Goal: Task Accomplishment & Management: Use online tool/utility

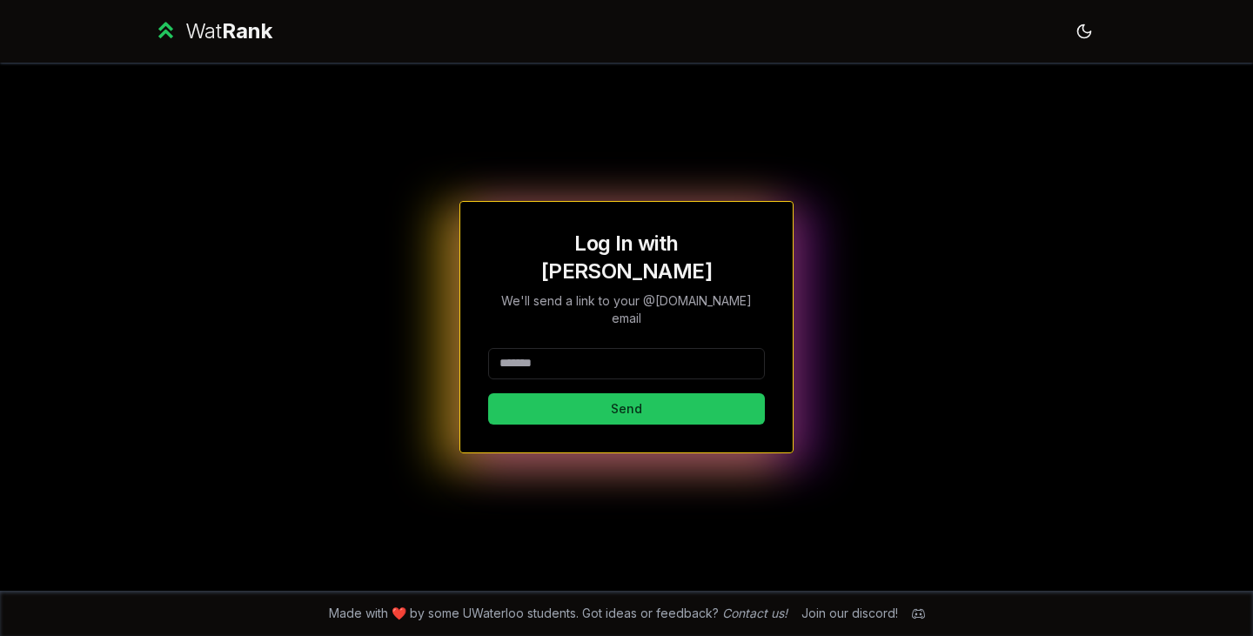
click at [581, 348] on input at bounding box center [626, 363] width 277 height 31
type input "********"
click at [558, 393] on button "Send" at bounding box center [626, 408] width 277 height 31
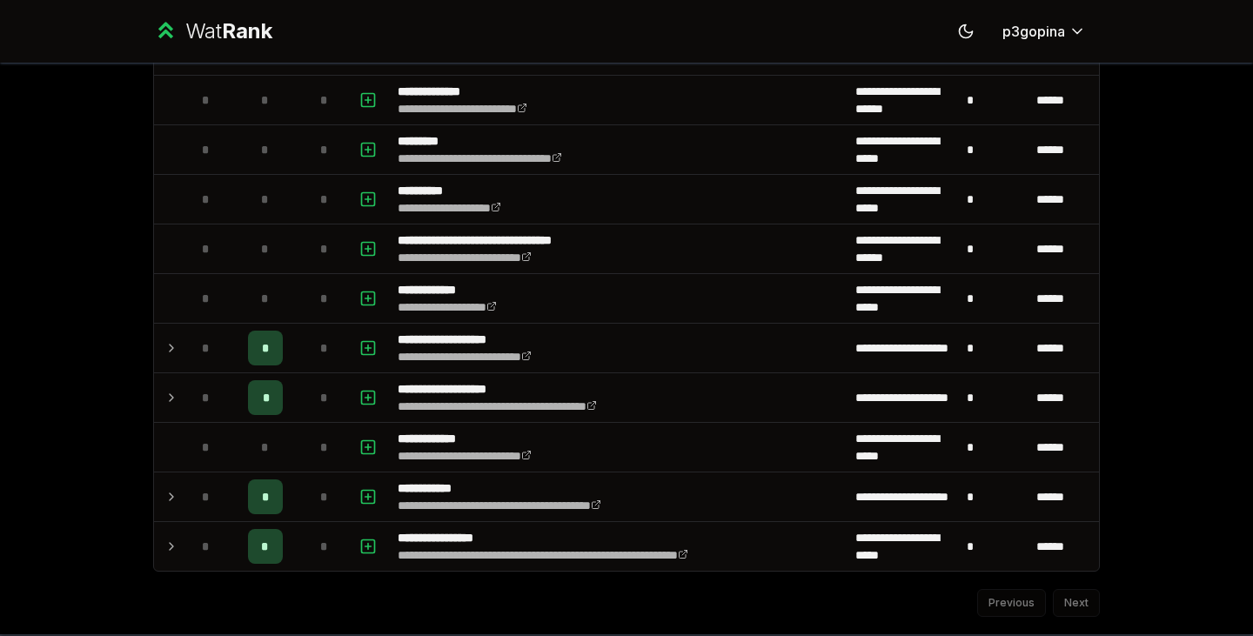
scroll to position [1887, 0]
click at [165, 399] on icon at bounding box center [172, 397] width 14 height 21
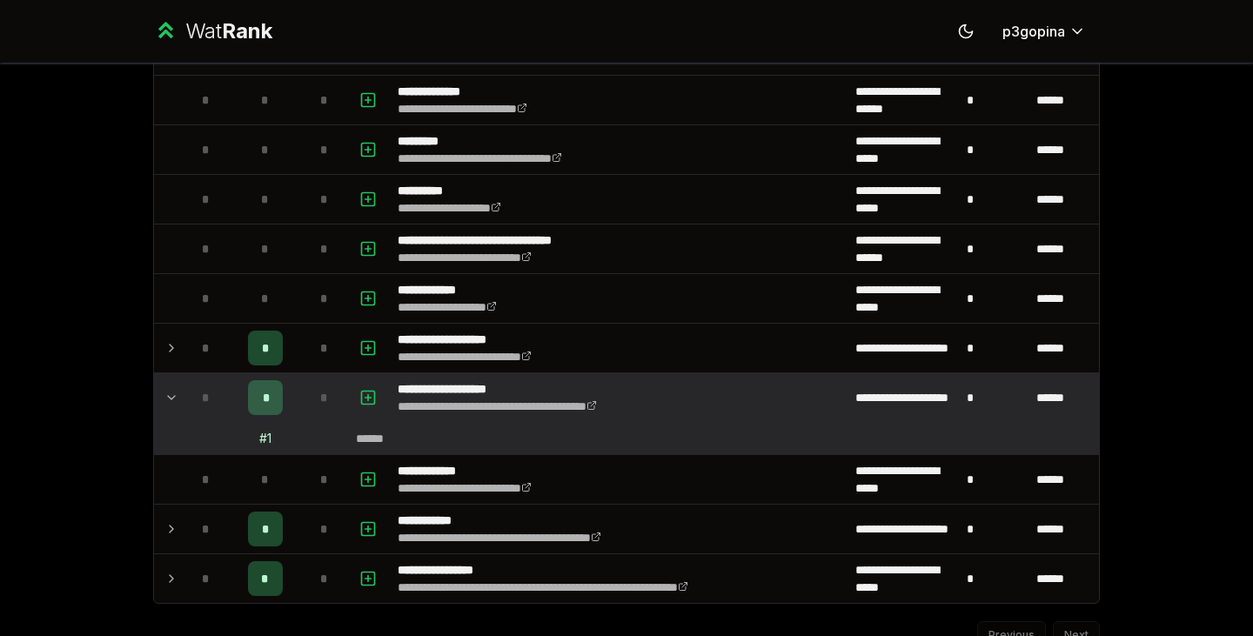
click at [168, 341] on icon at bounding box center [172, 348] width 14 height 21
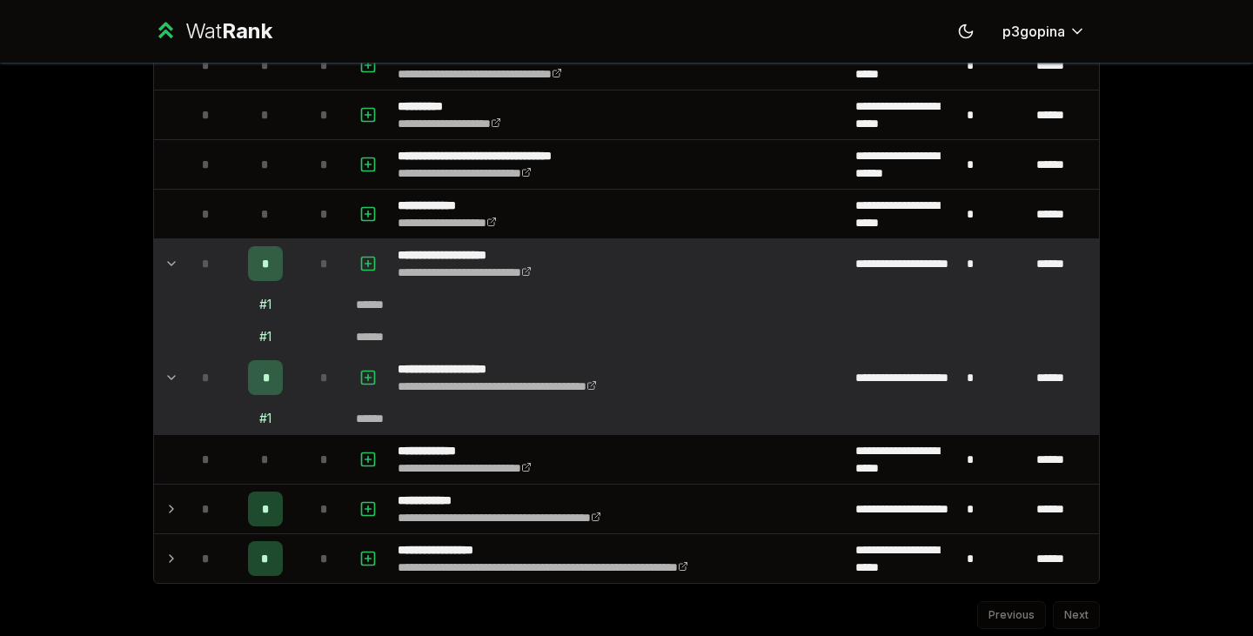
scroll to position [2027, 0]
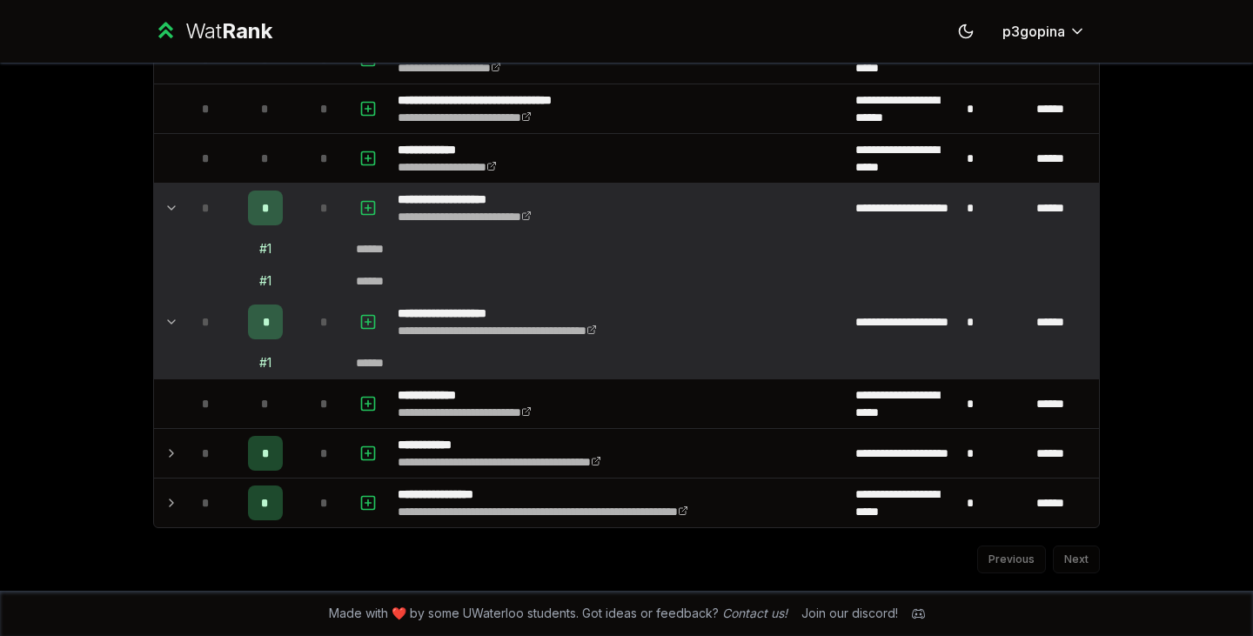
click at [165, 450] on icon at bounding box center [172, 453] width 14 height 21
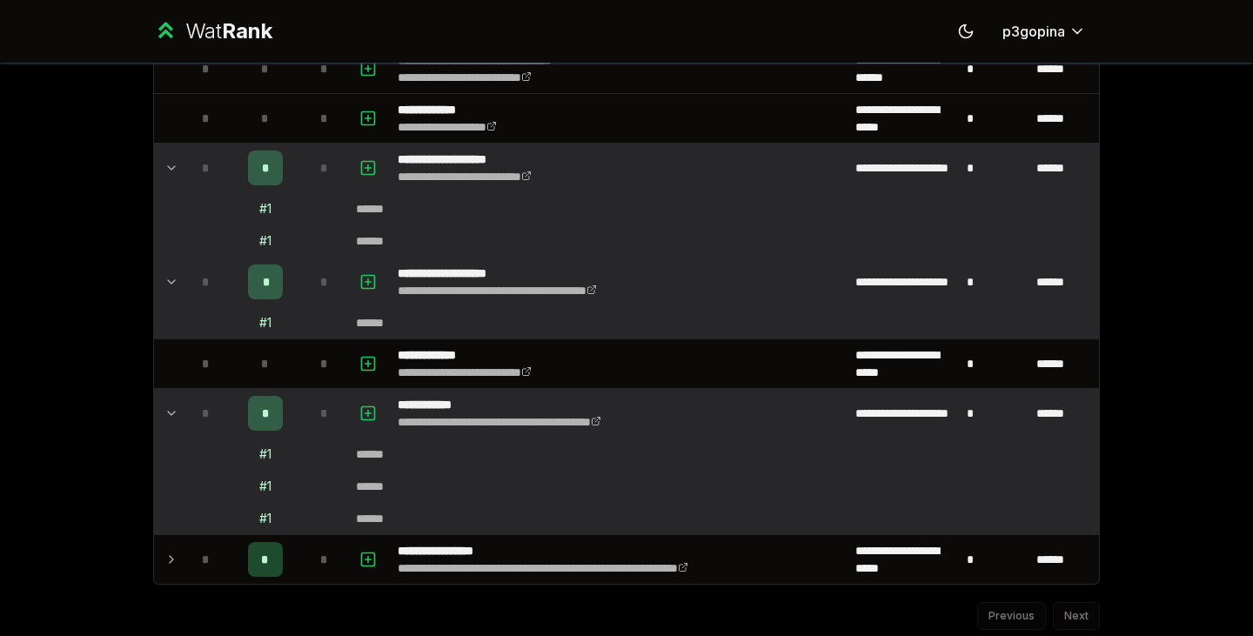
scroll to position [2089, 0]
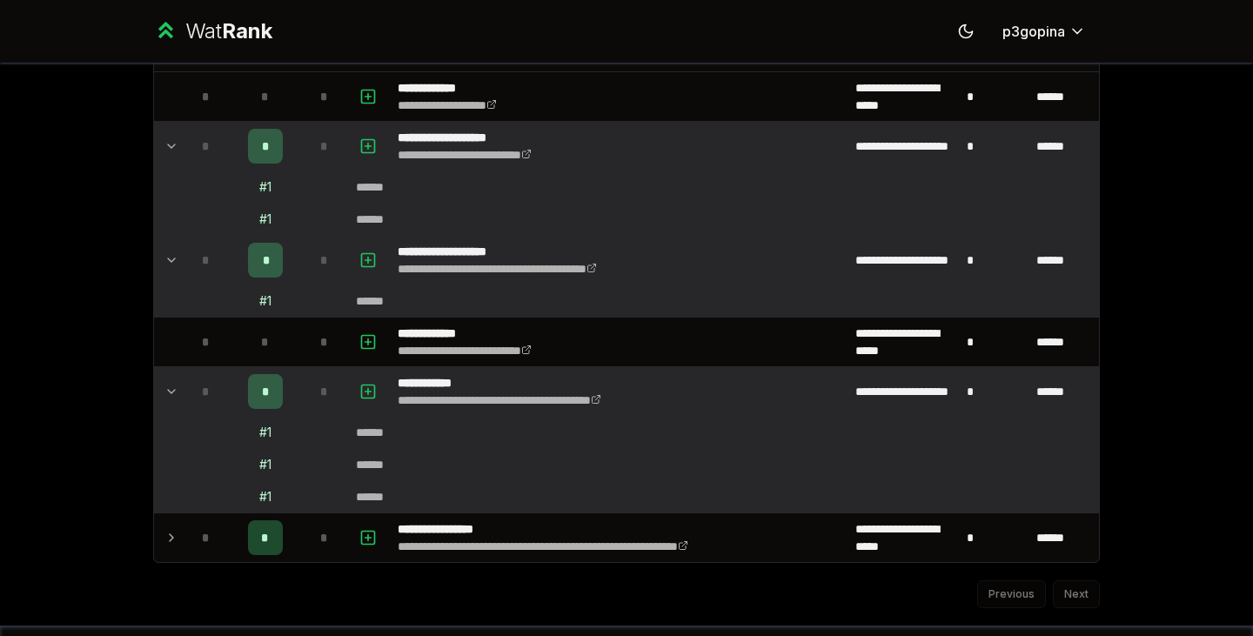
click at [157, 543] on td at bounding box center [168, 538] width 28 height 49
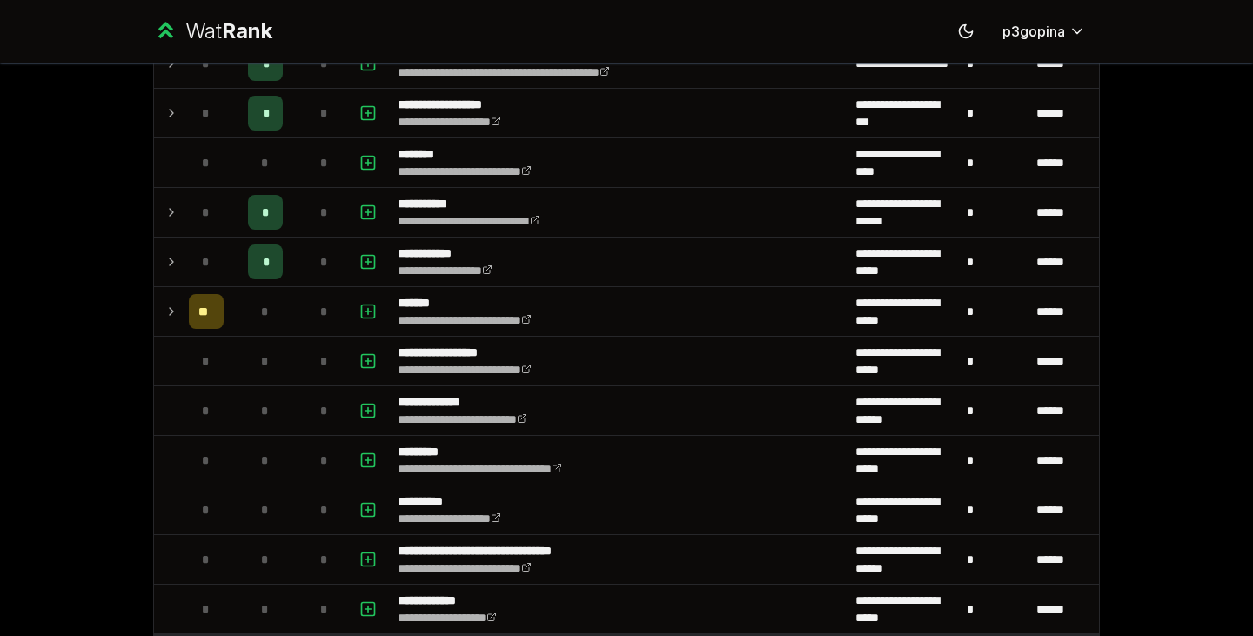
scroll to position [1575, 0]
click at [167, 314] on icon at bounding box center [172, 312] width 14 height 21
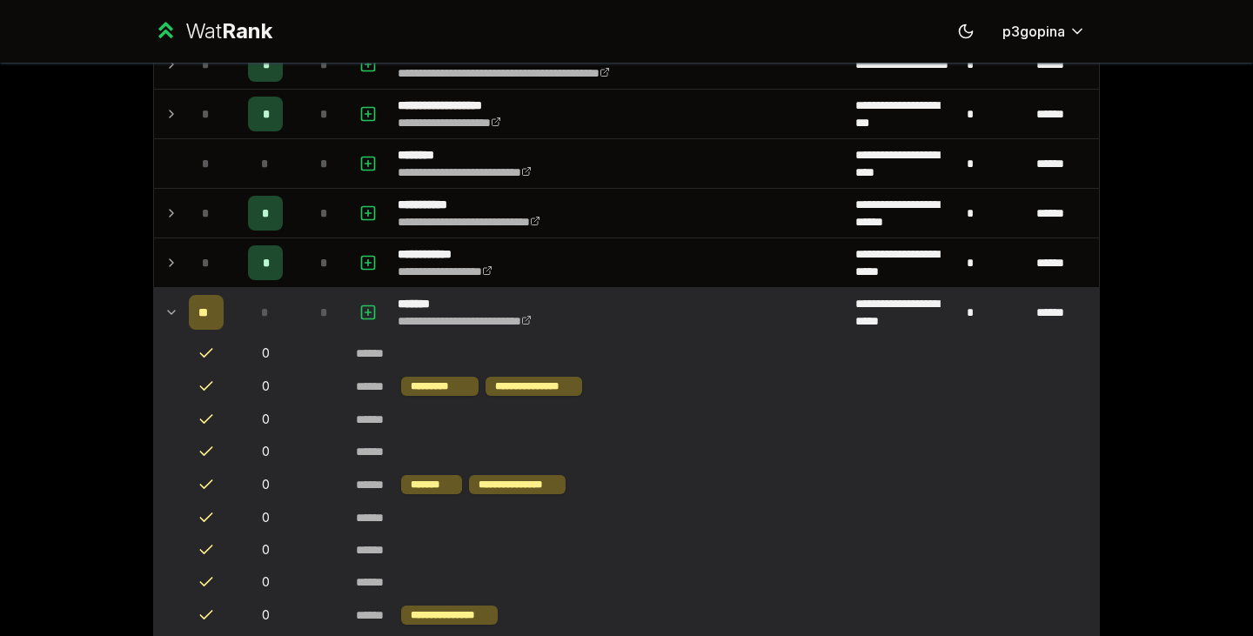
click at [167, 314] on icon at bounding box center [172, 312] width 14 height 21
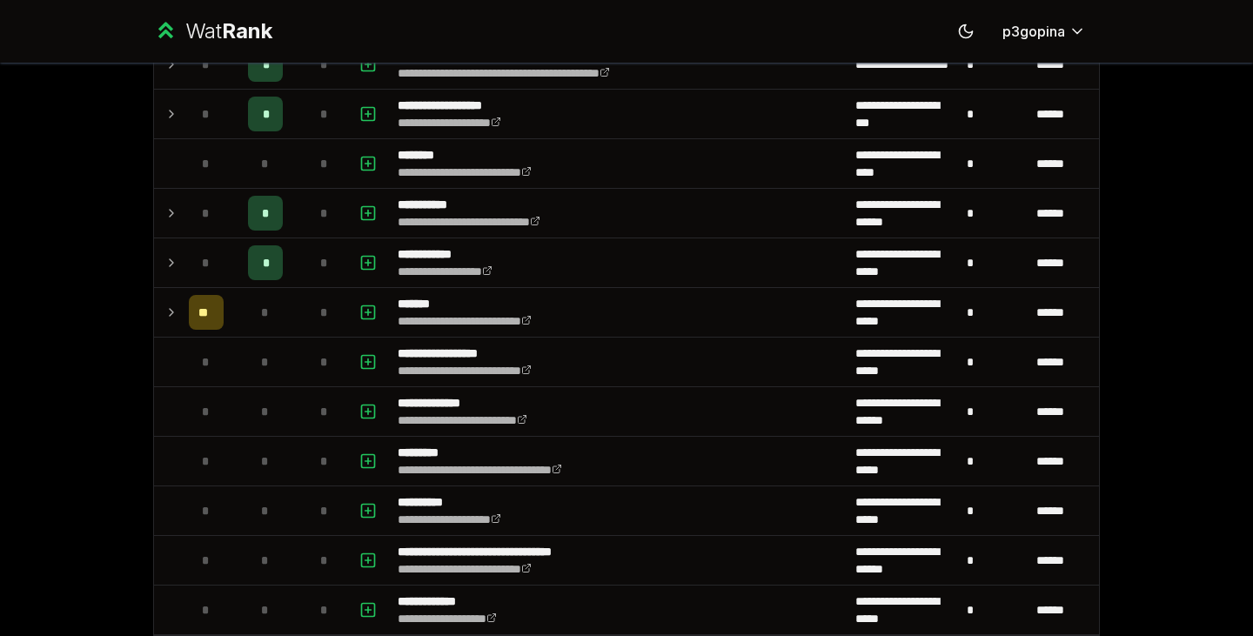
click at [166, 281] on td at bounding box center [168, 262] width 28 height 49
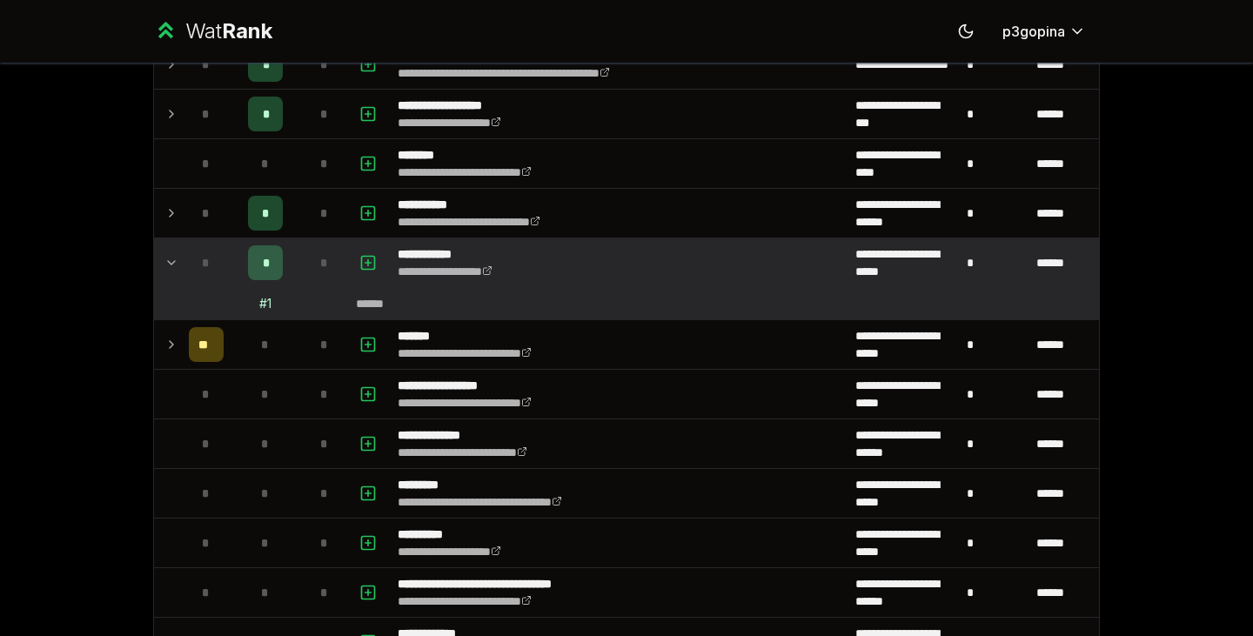
click at [166, 281] on td at bounding box center [168, 262] width 28 height 49
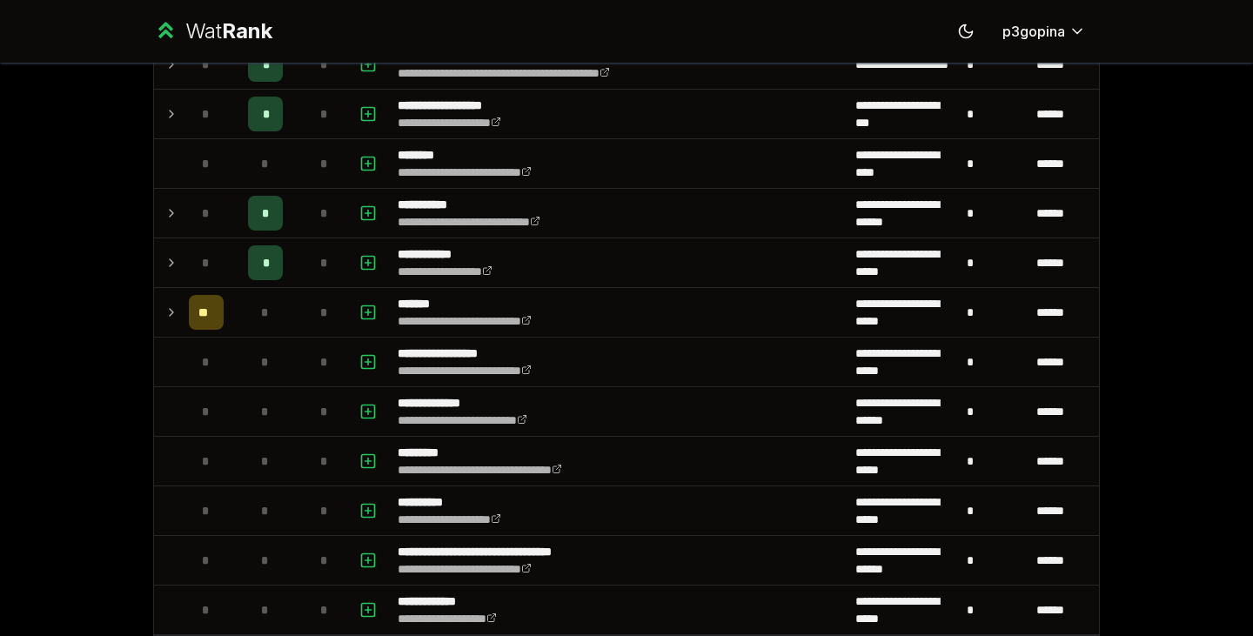
click at [168, 205] on icon at bounding box center [172, 213] width 14 height 21
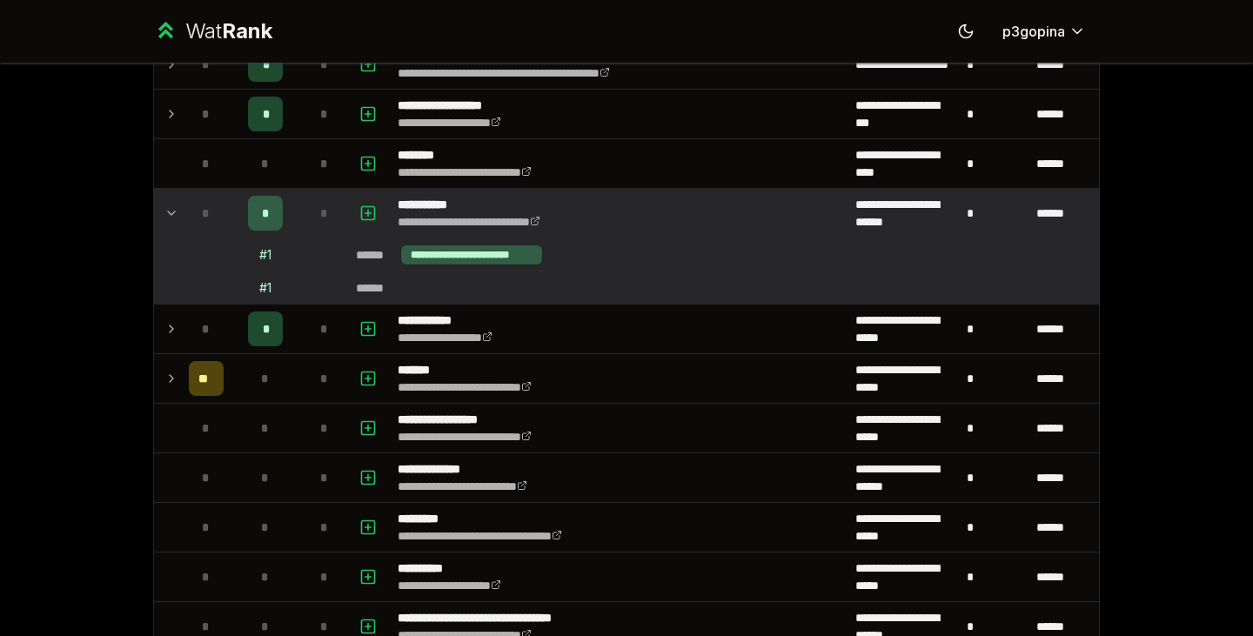
click at [168, 205] on icon at bounding box center [172, 213] width 14 height 21
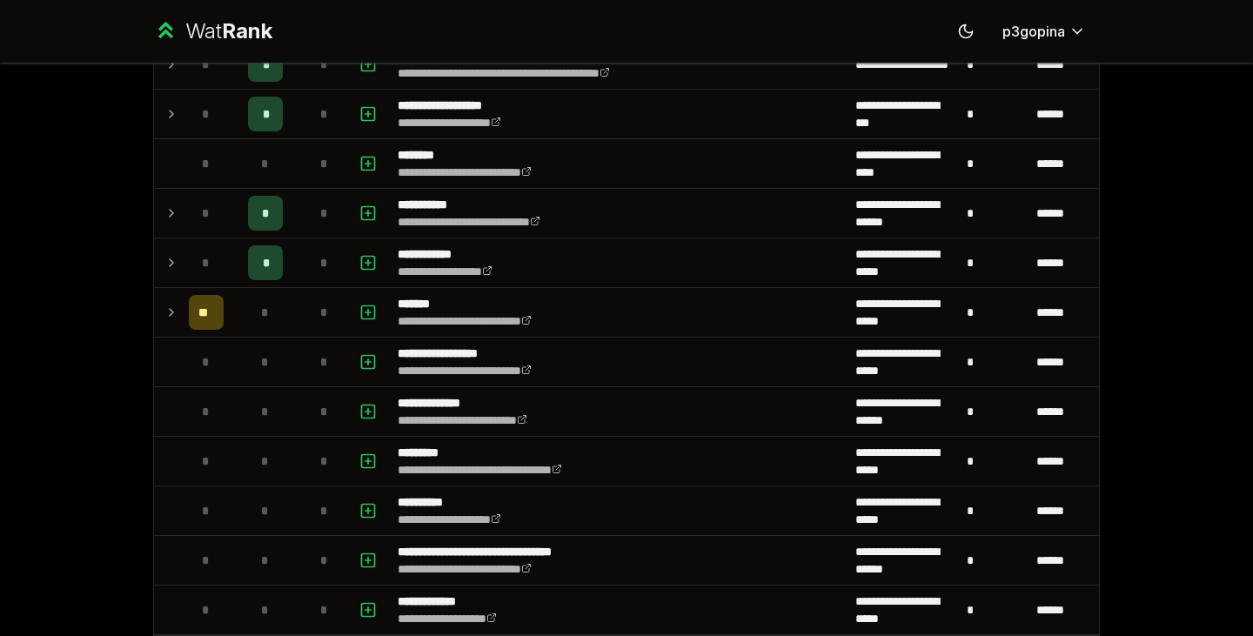
click at [168, 205] on icon at bounding box center [172, 213] width 14 height 21
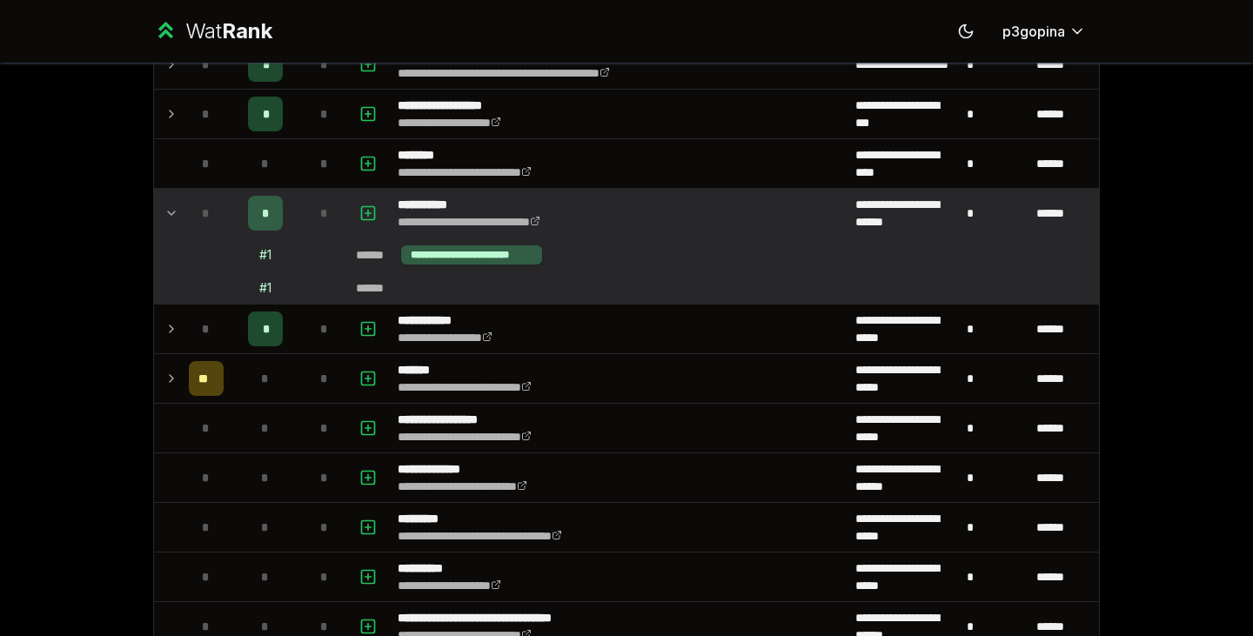
click at [168, 205] on icon at bounding box center [172, 213] width 14 height 21
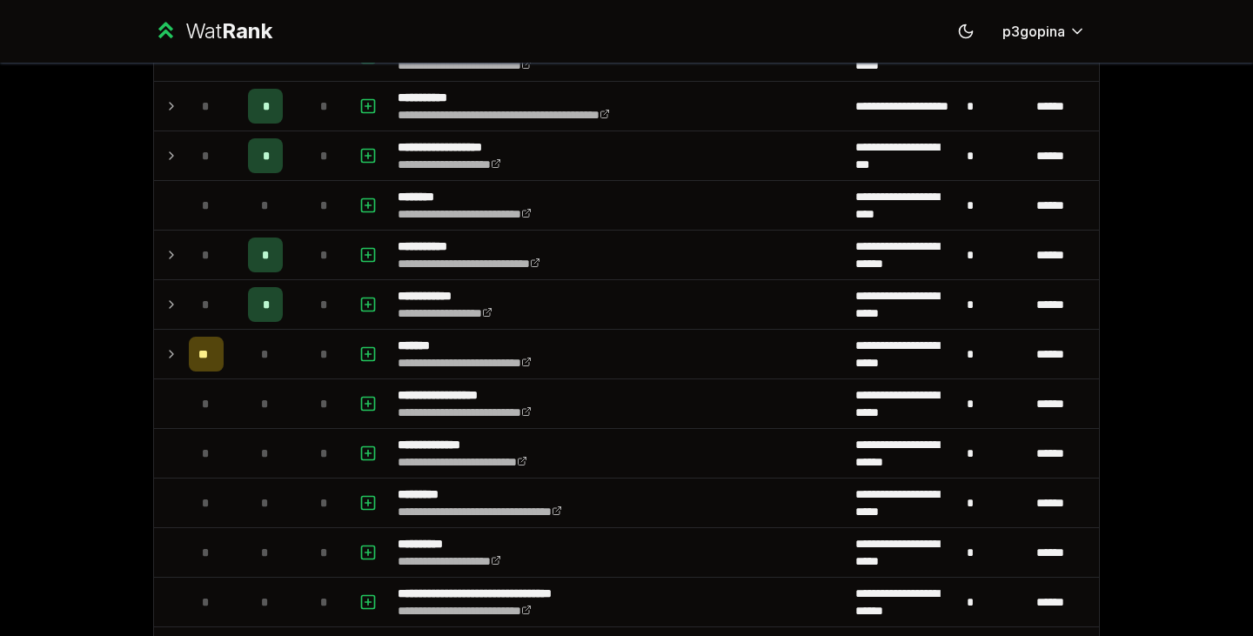
scroll to position [1530, 0]
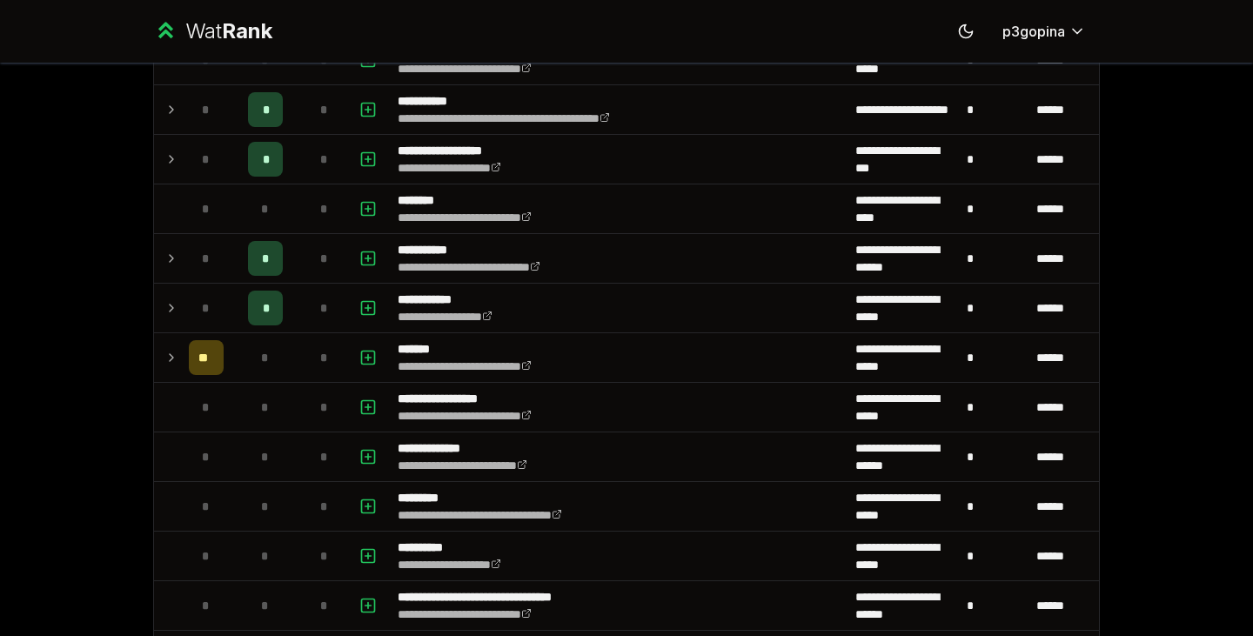
click at [165, 164] on icon at bounding box center [172, 159] width 14 height 21
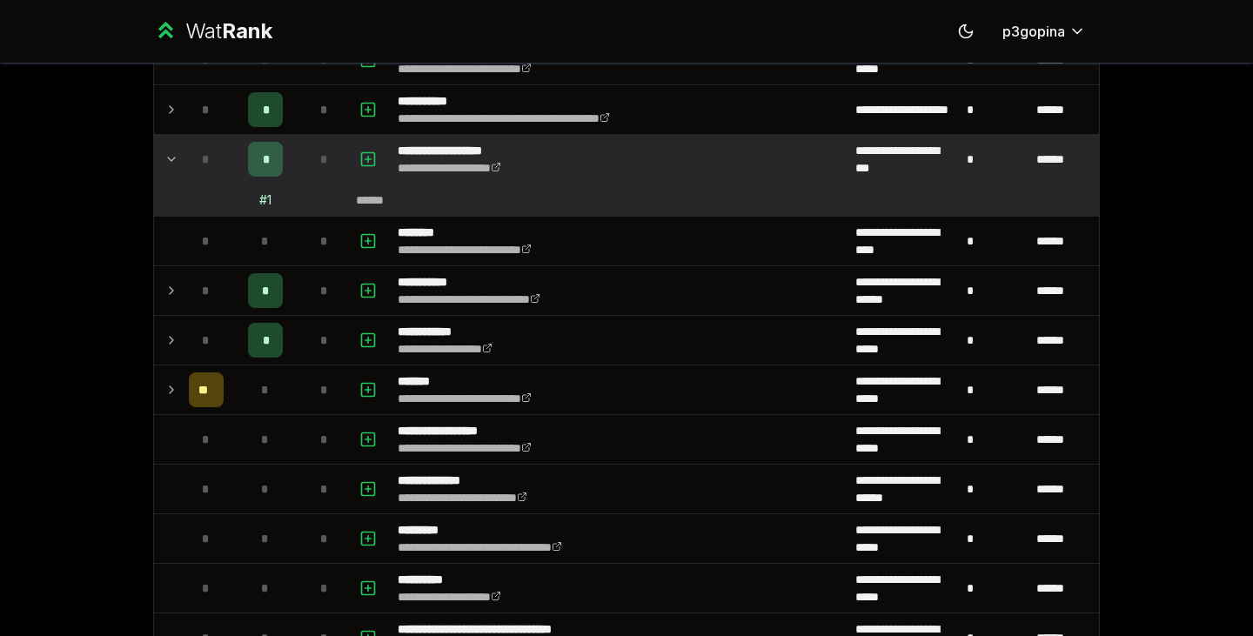
click at [165, 164] on icon at bounding box center [172, 159] width 14 height 21
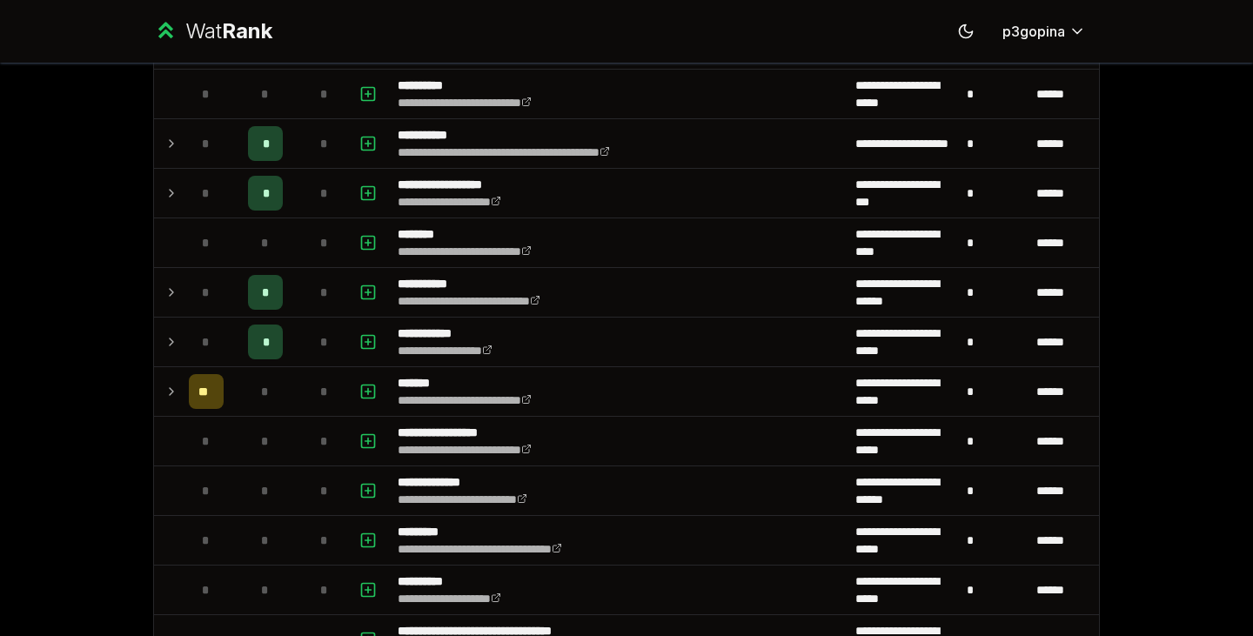
scroll to position [1488, 0]
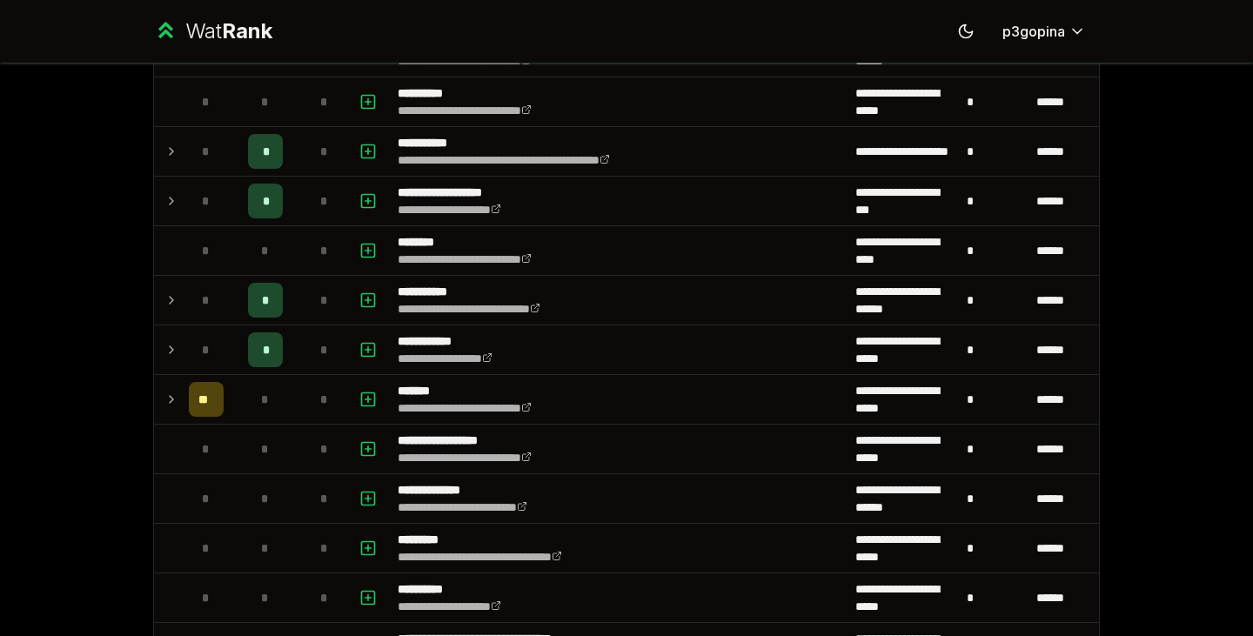
click at [162, 164] on td at bounding box center [168, 151] width 28 height 49
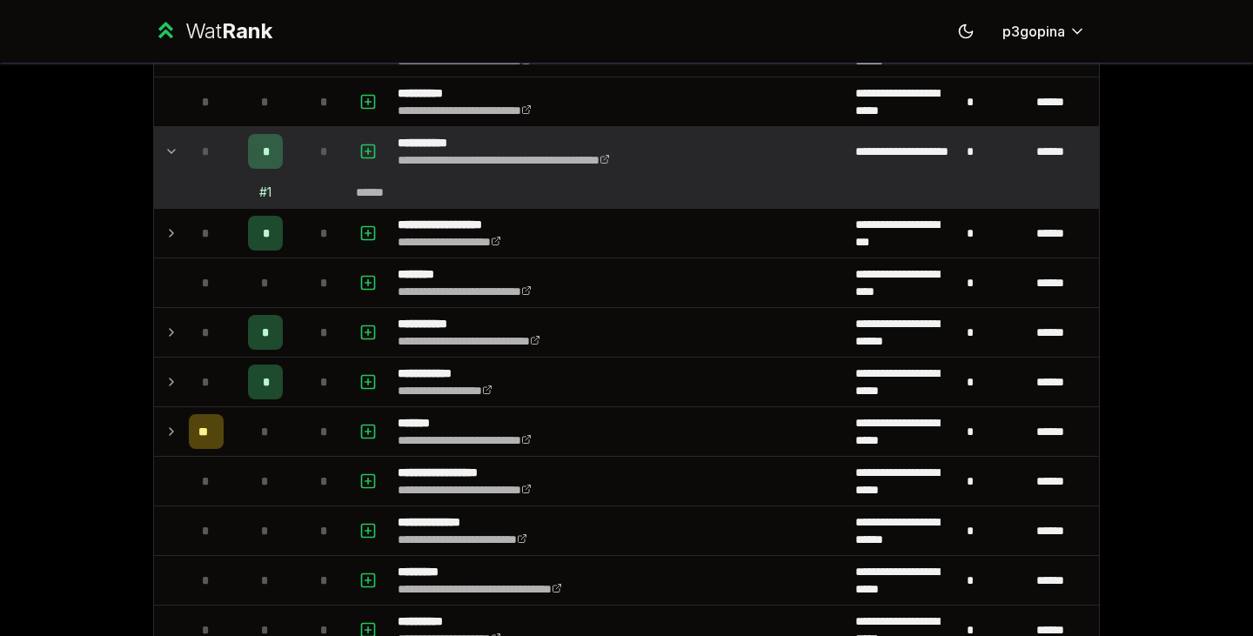
click at [162, 164] on td at bounding box center [168, 151] width 28 height 49
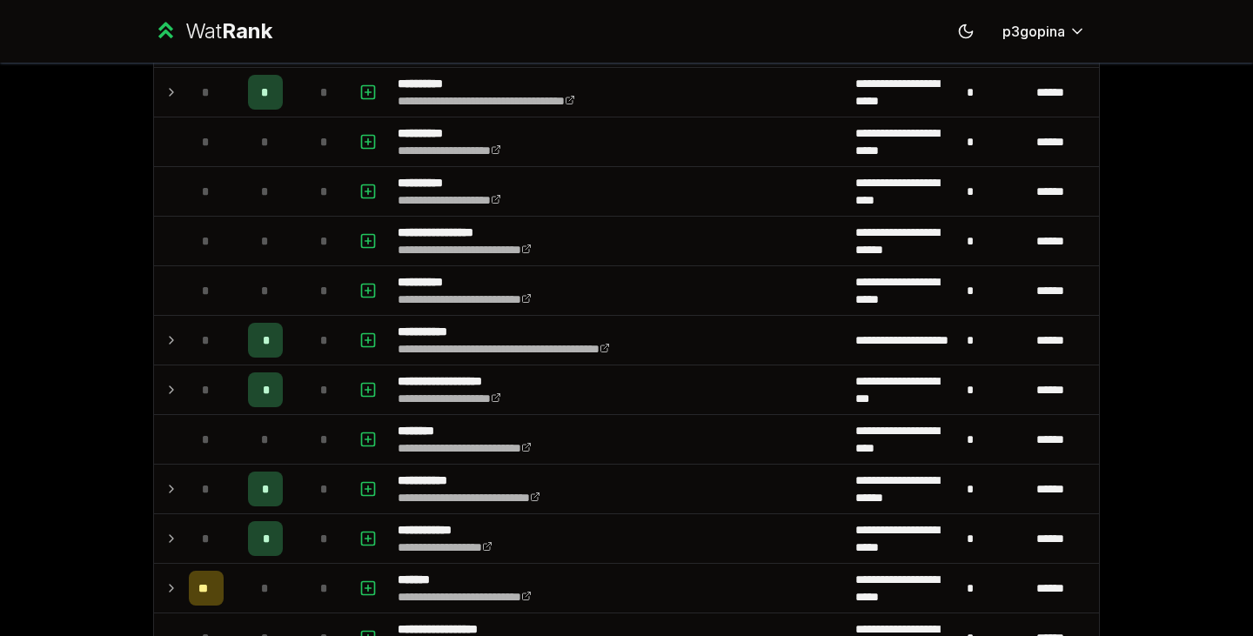
scroll to position [1288, 0]
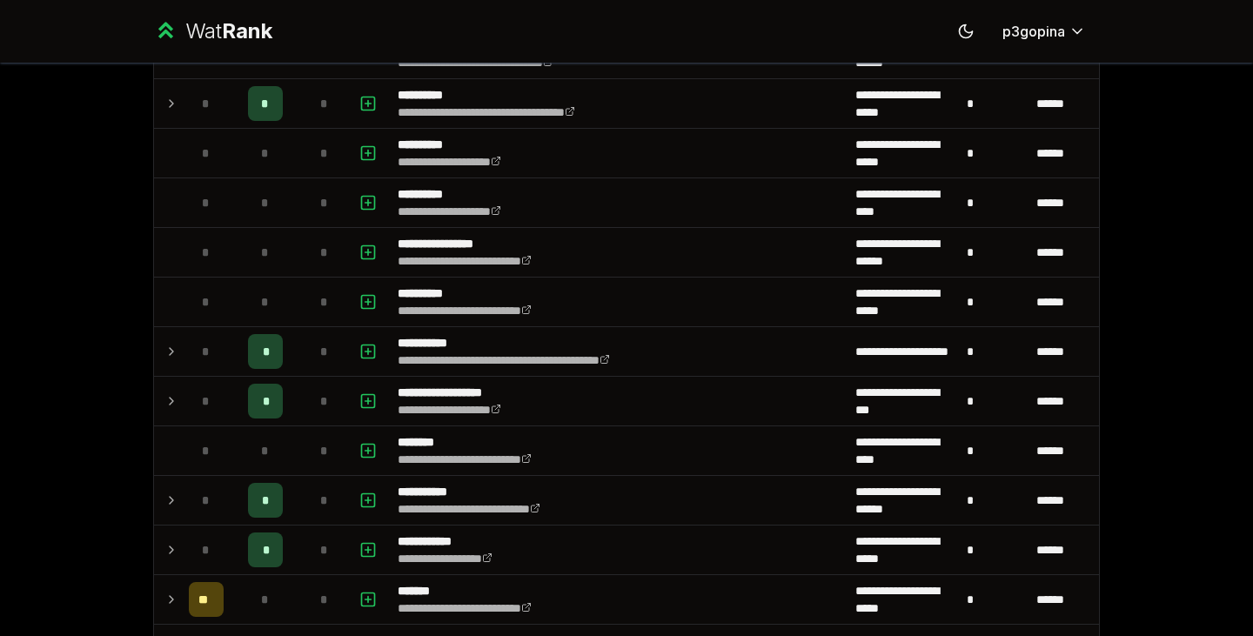
click at [165, 93] on icon at bounding box center [172, 103] width 14 height 21
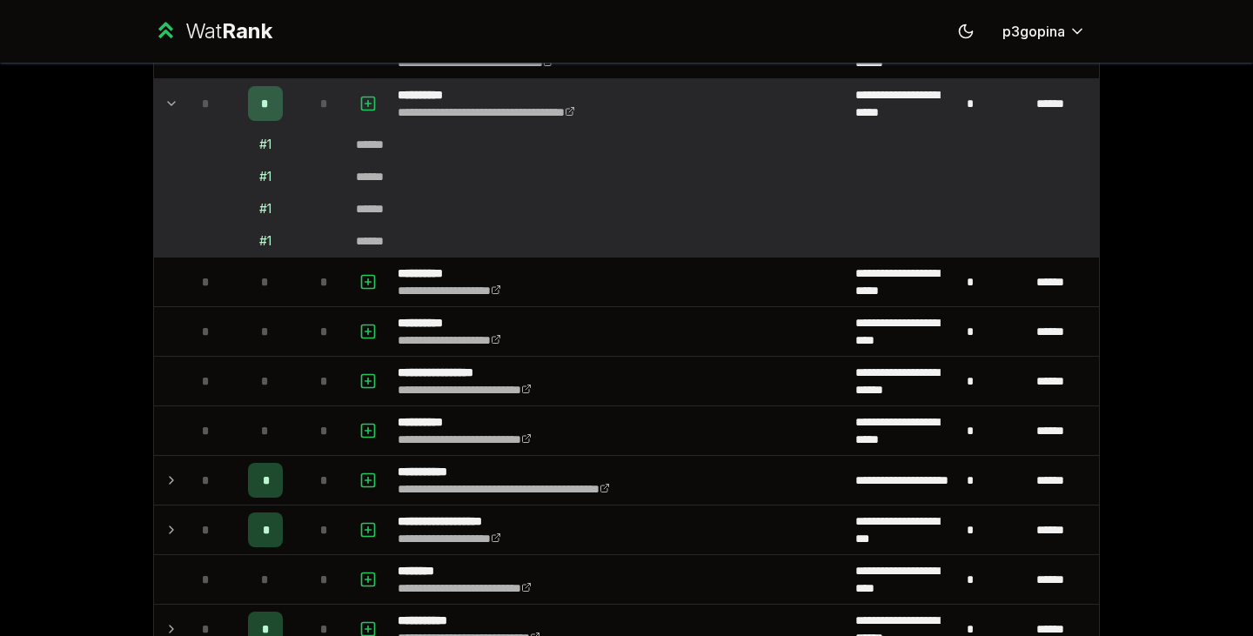
click at [165, 93] on icon at bounding box center [172, 103] width 14 height 21
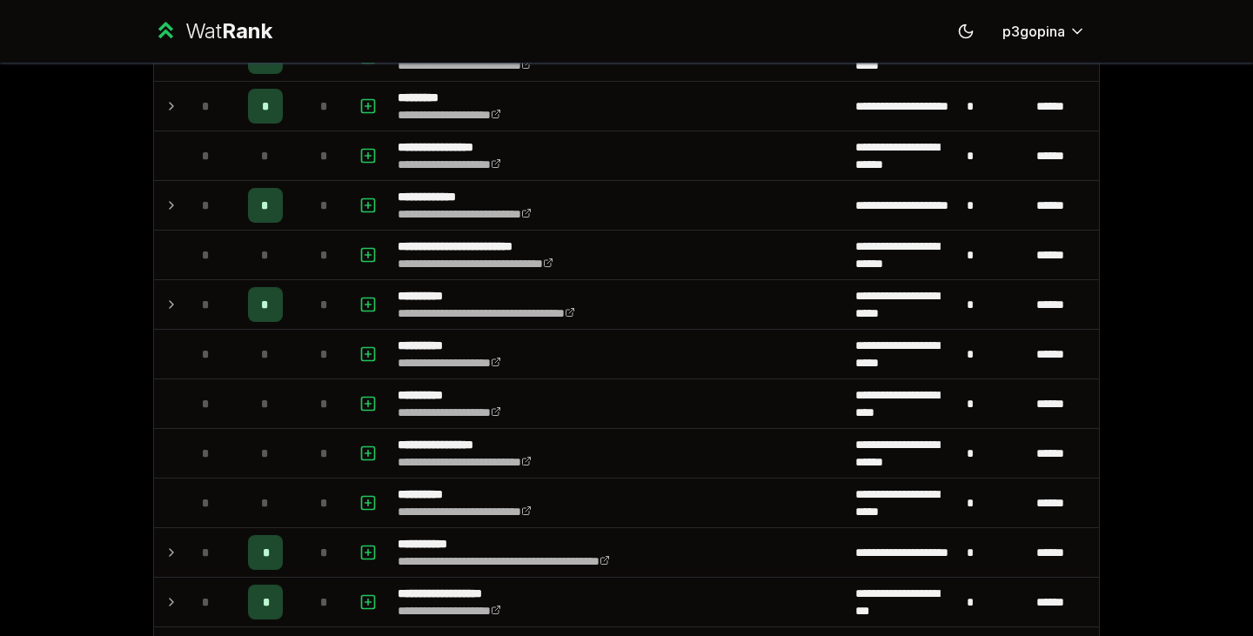
scroll to position [1084, 0]
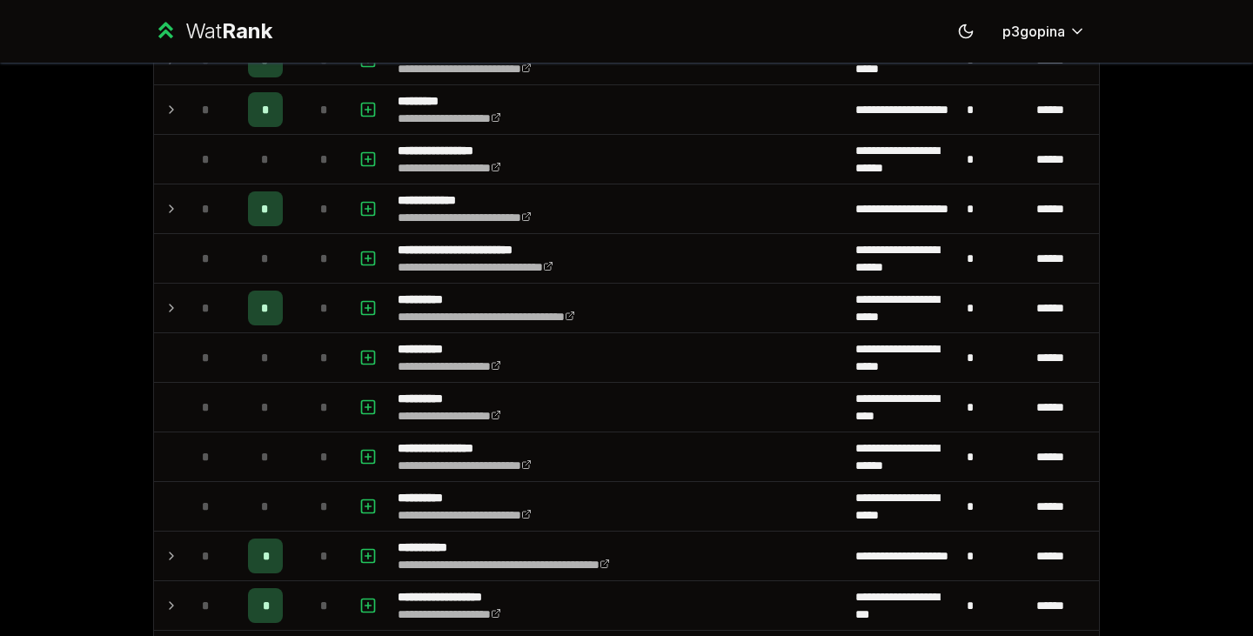
click at [167, 212] on icon at bounding box center [172, 208] width 14 height 21
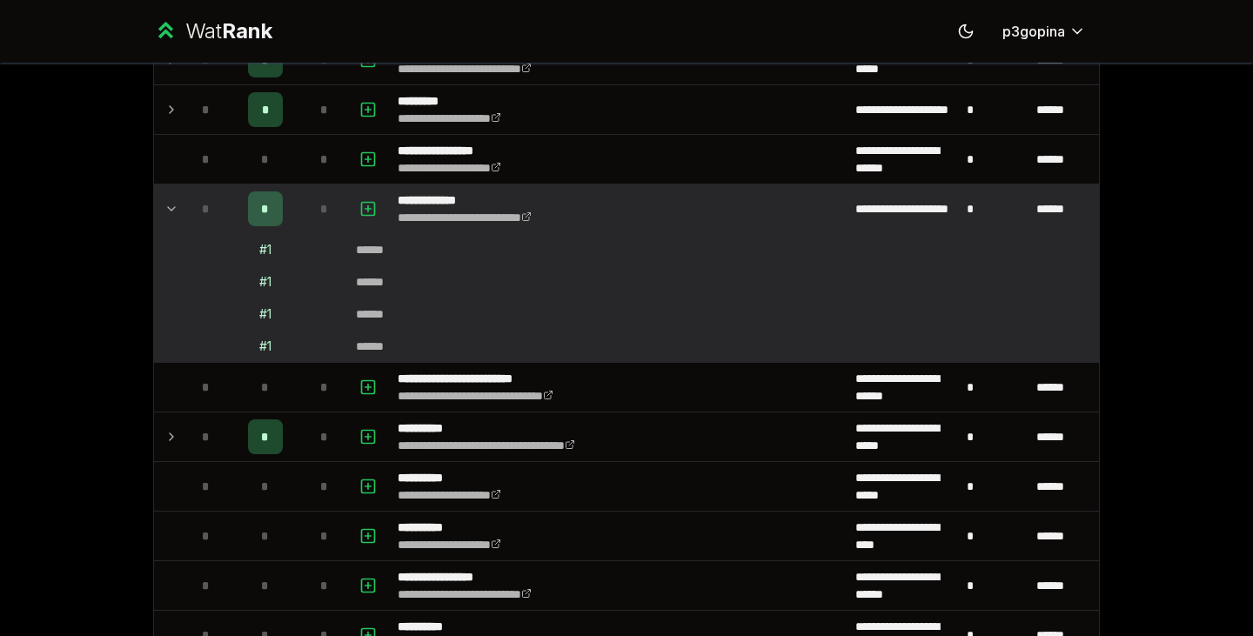
click at [167, 212] on icon at bounding box center [172, 208] width 14 height 21
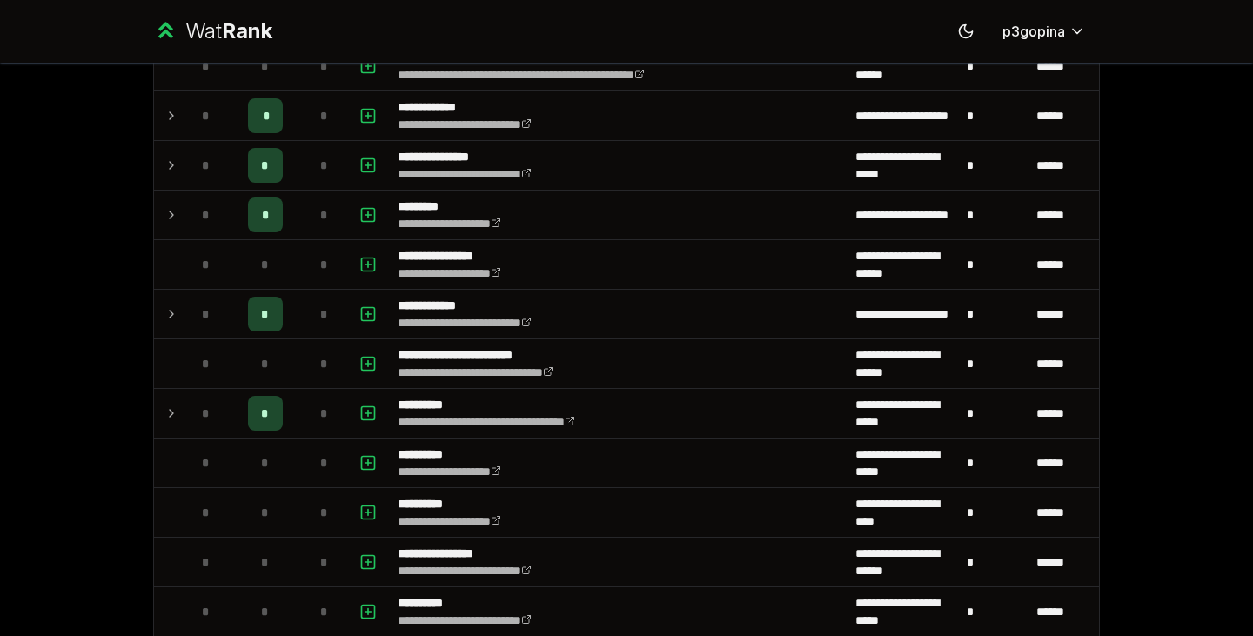
scroll to position [977, 0]
click at [167, 212] on icon at bounding box center [172, 215] width 14 height 21
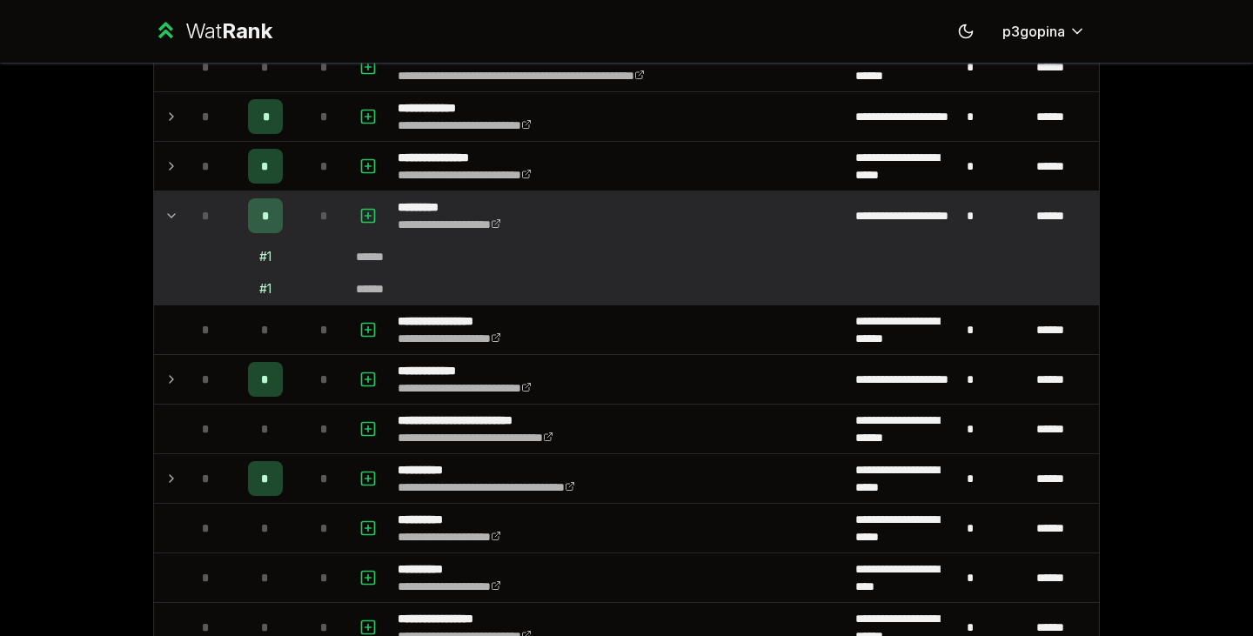
click at [167, 212] on icon at bounding box center [172, 215] width 14 height 21
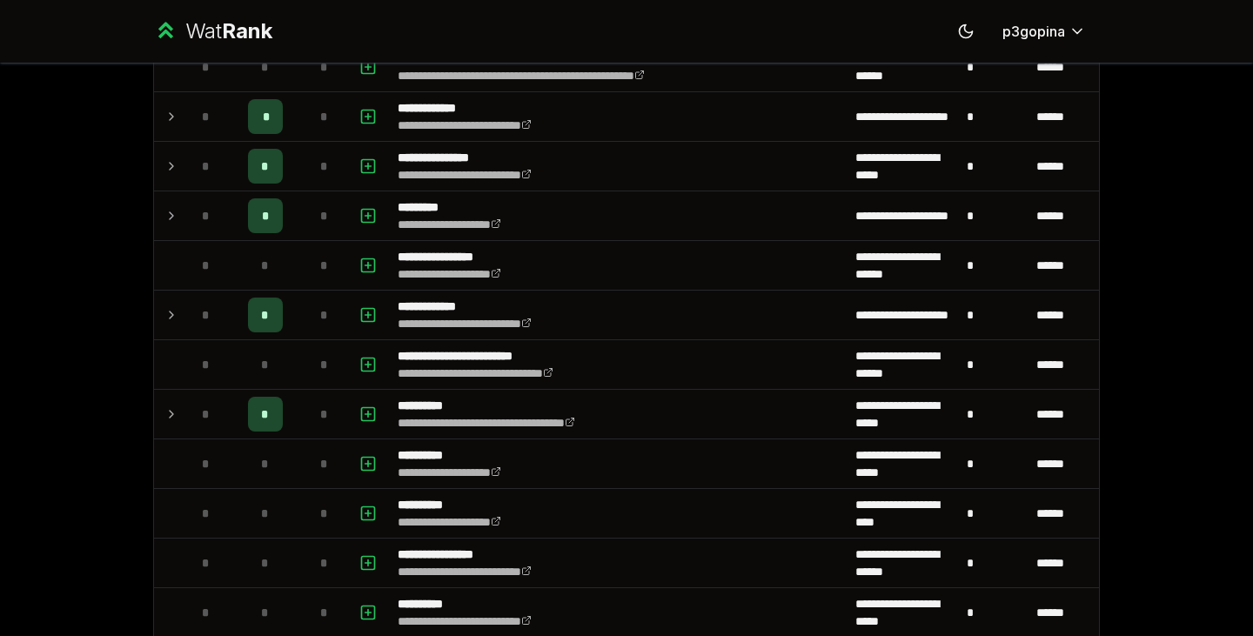
click at [165, 169] on icon at bounding box center [172, 166] width 14 height 21
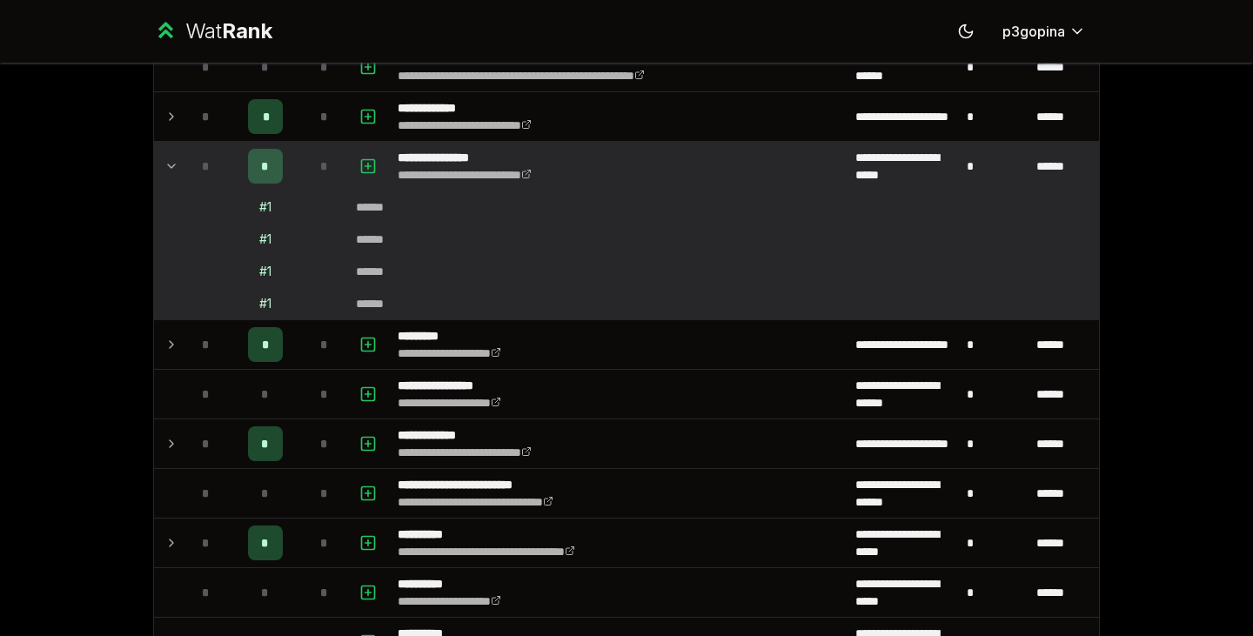
click at [165, 169] on icon at bounding box center [172, 166] width 14 height 21
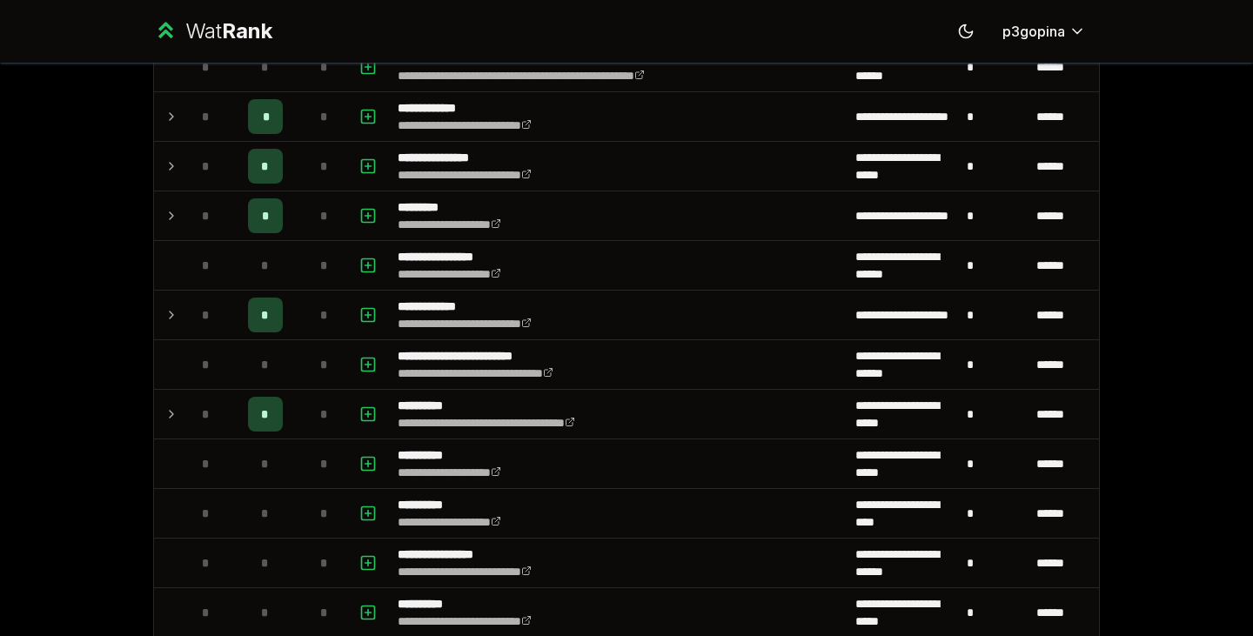
click at [165, 125] on icon at bounding box center [172, 116] width 14 height 21
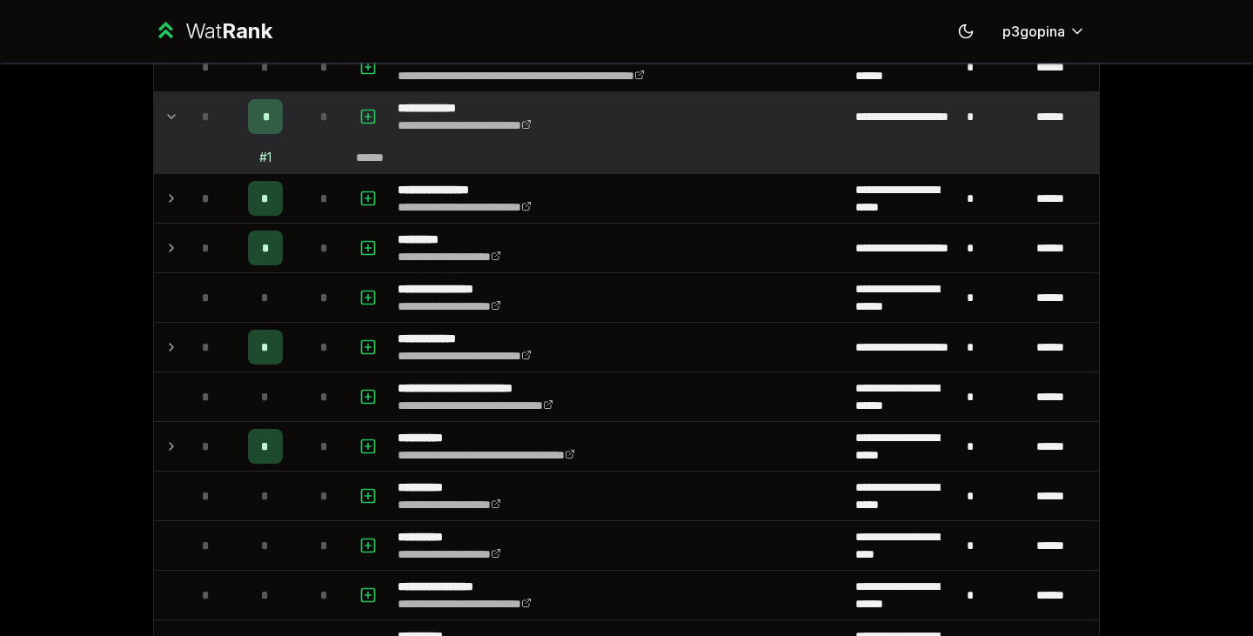
click at [165, 125] on icon at bounding box center [172, 116] width 14 height 21
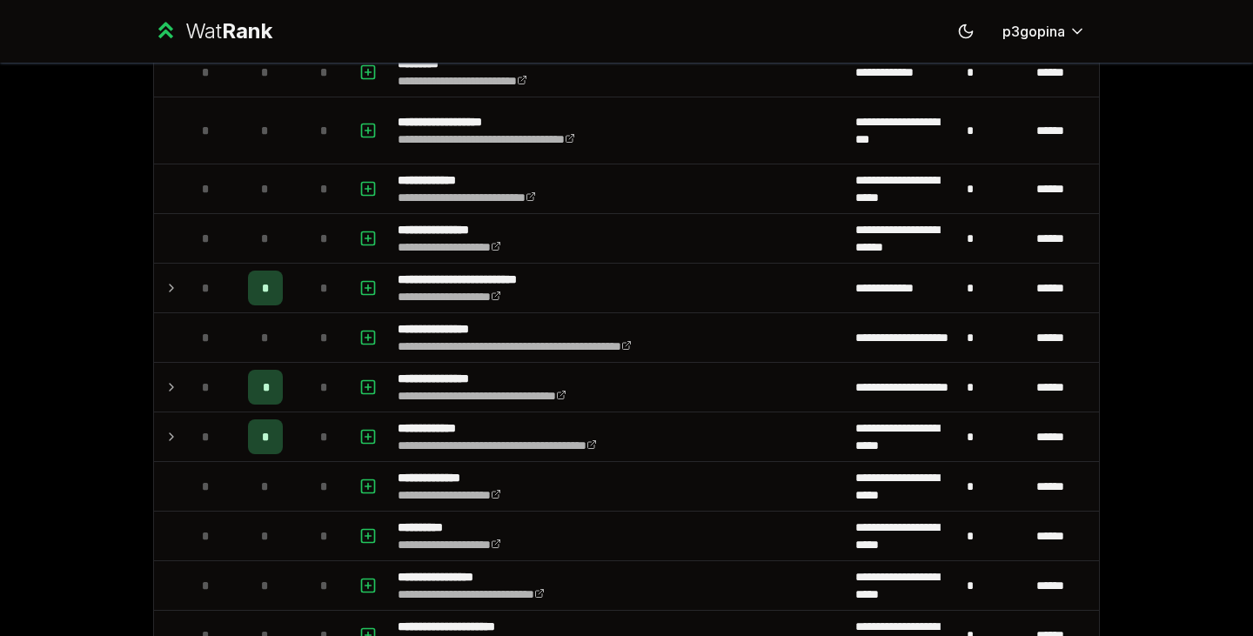
scroll to position [238, 0]
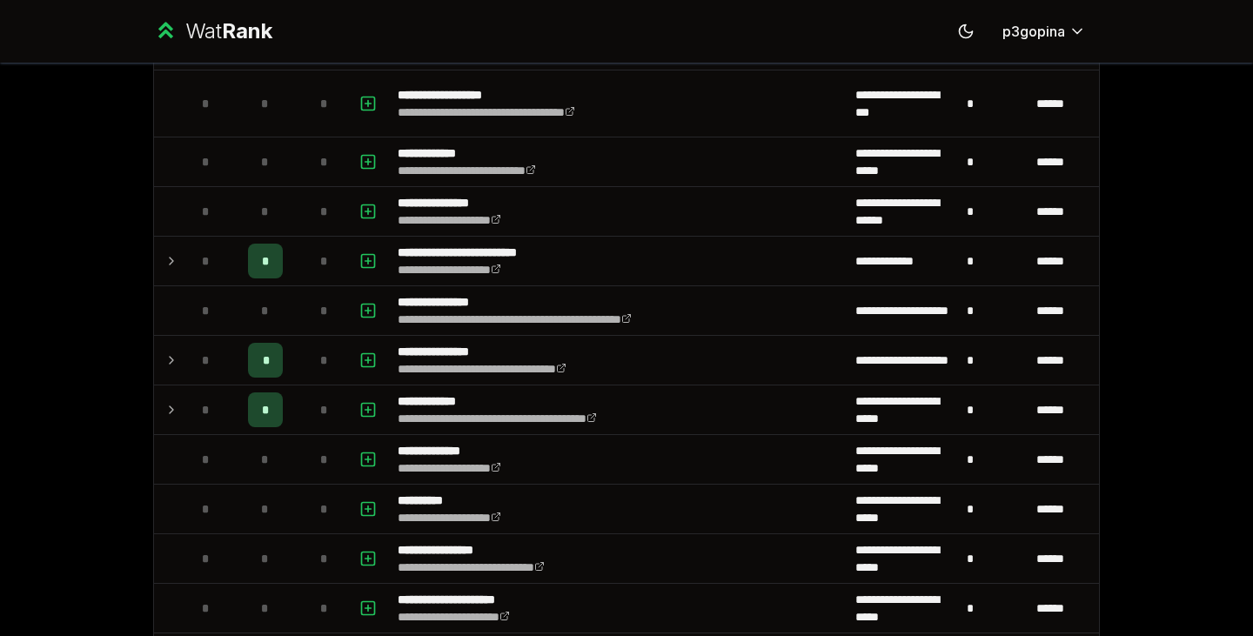
click at [172, 255] on td at bounding box center [168, 261] width 28 height 49
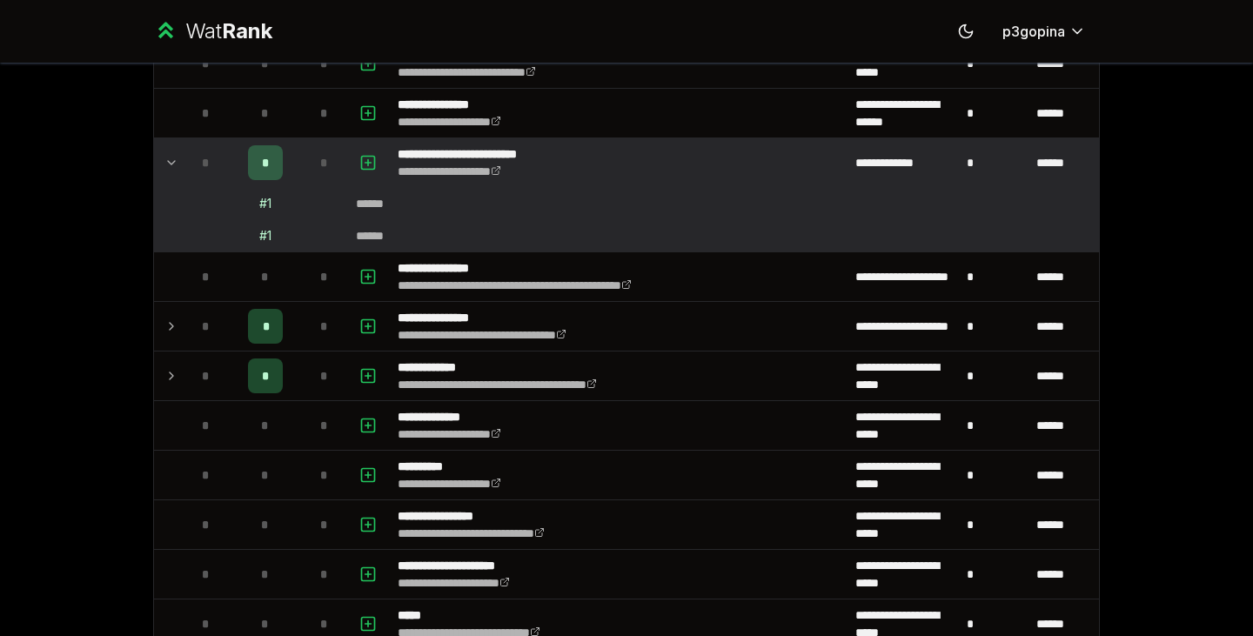
scroll to position [344, 0]
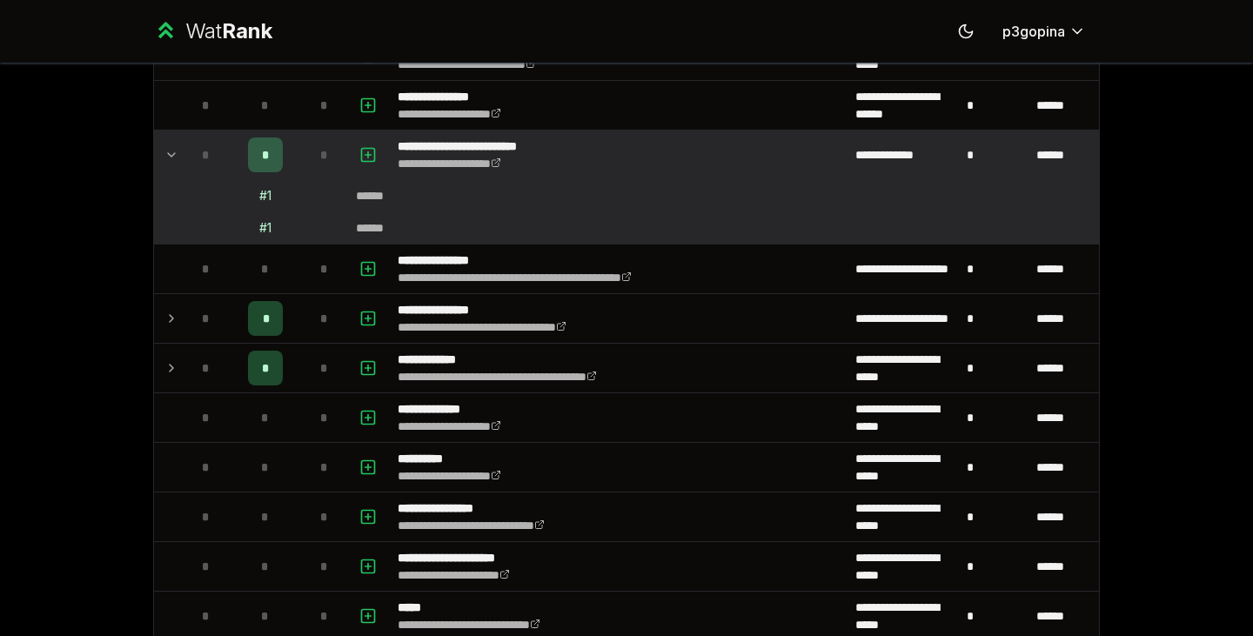
click at [166, 304] on td at bounding box center [168, 318] width 28 height 49
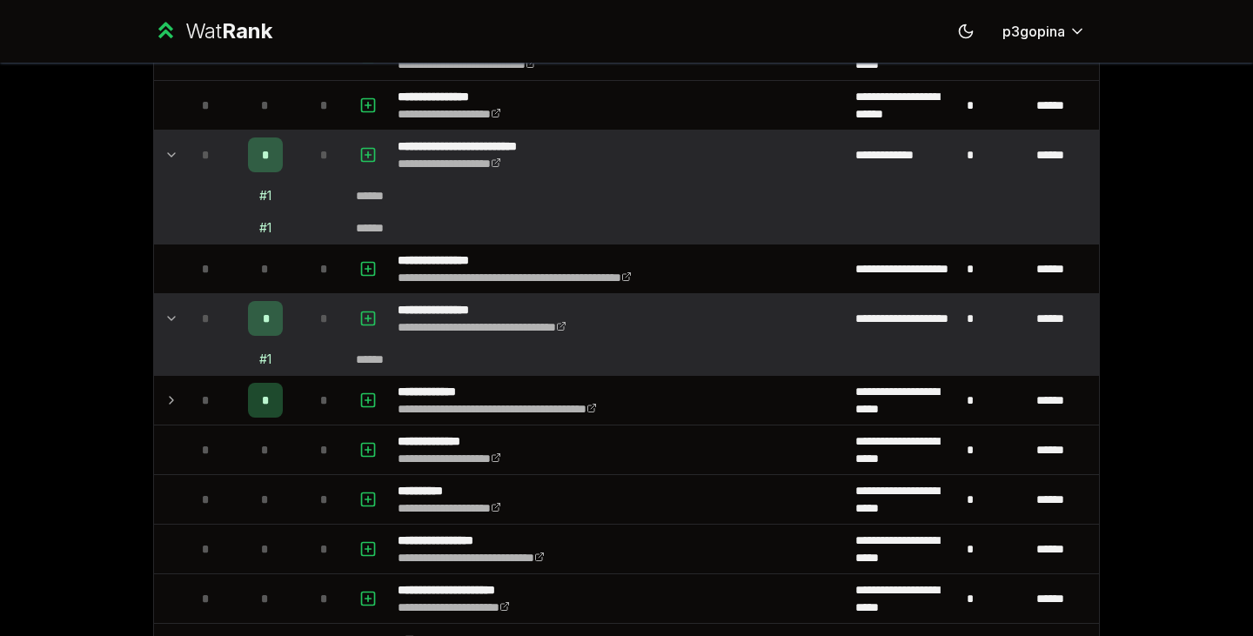
click at [165, 403] on icon at bounding box center [172, 400] width 14 height 21
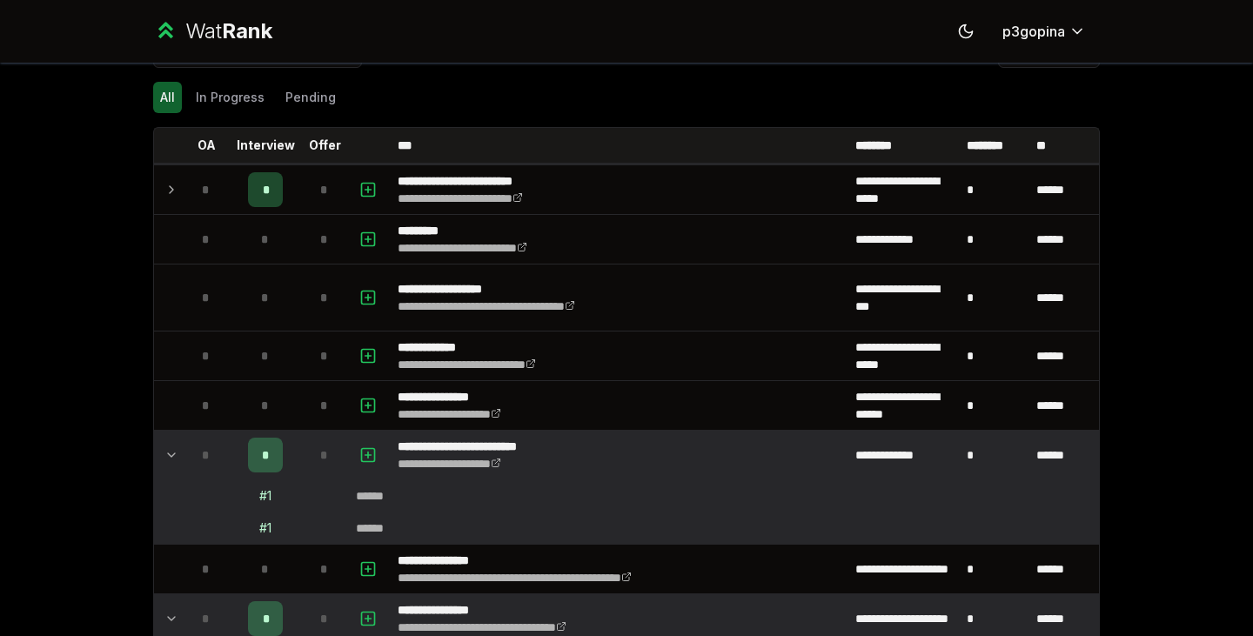
scroll to position [0, 0]
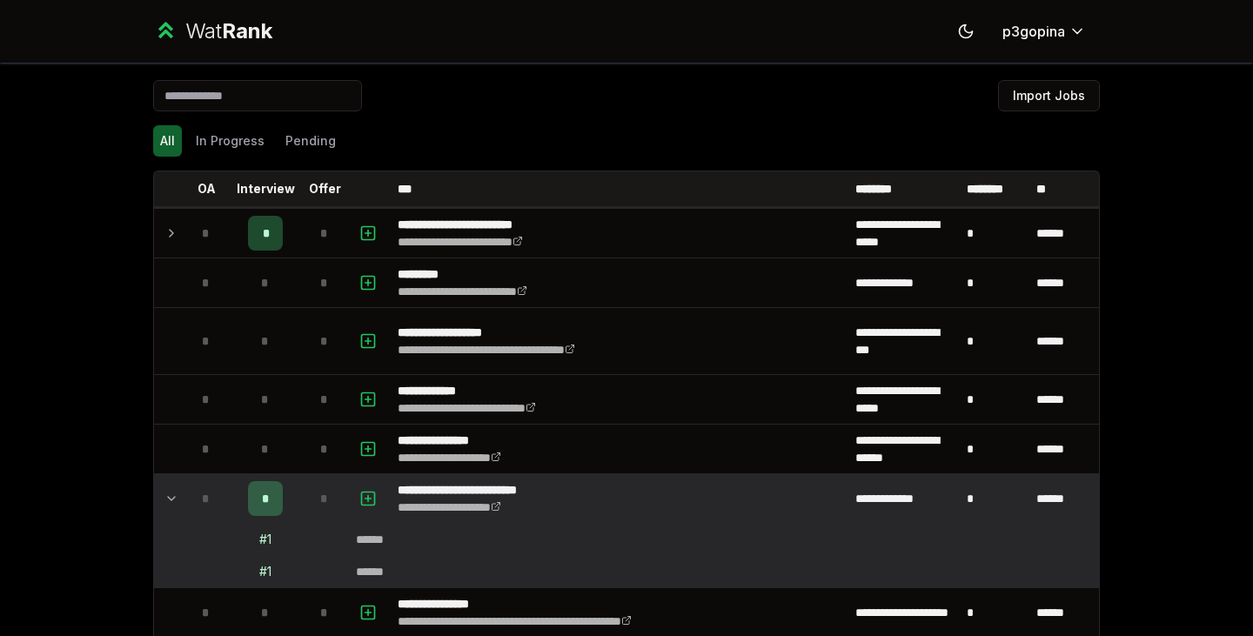
click at [165, 232] on icon at bounding box center [172, 233] width 14 height 21
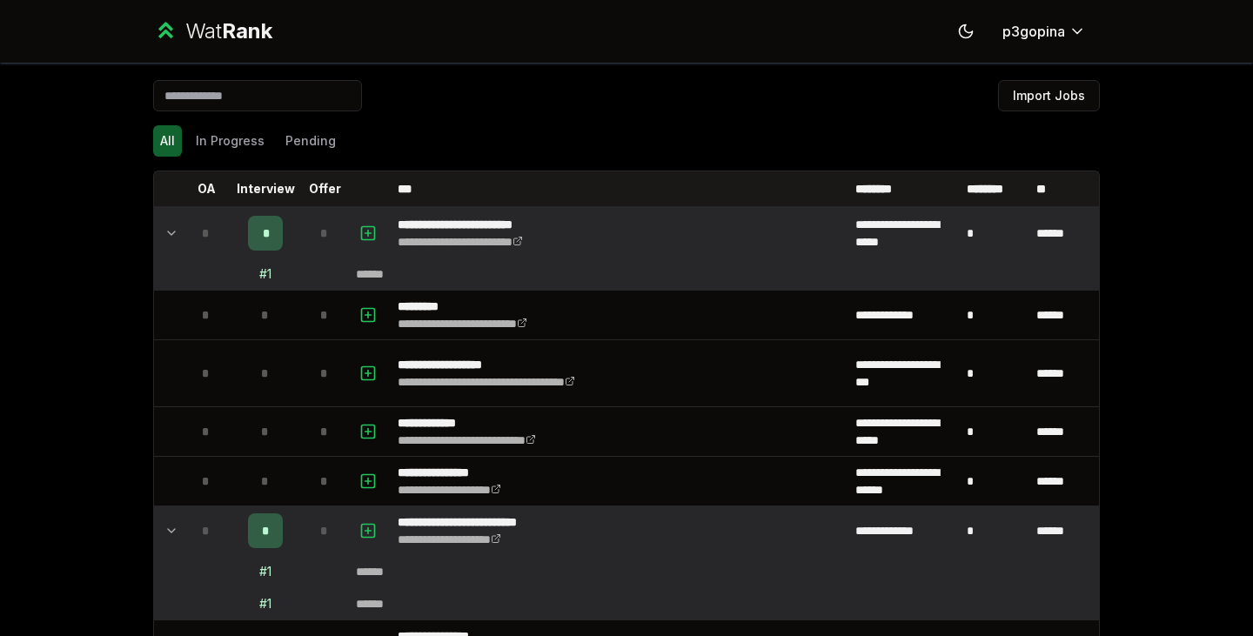
click at [165, 232] on icon at bounding box center [172, 233] width 14 height 21
